Goal: Find specific page/section: Find specific page/section

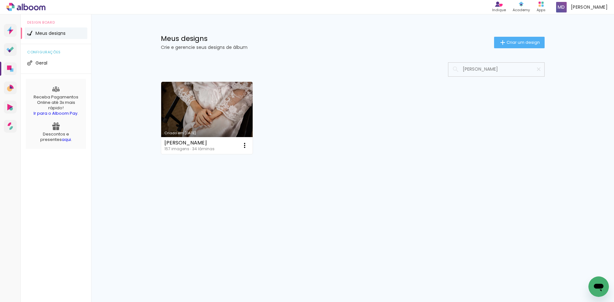
click at [35, 9] on icon at bounding box center [36, 7] width 5 height 5
click at [42, 9] on icon at bounding box center [42, 7] width 6 height 5
click at [13, 30] on link "Prosite Website + Landing pages" at bounding box center [10, 30] width 13 height 13
